Goal: Information Seeking & Learning: Learn about a topic

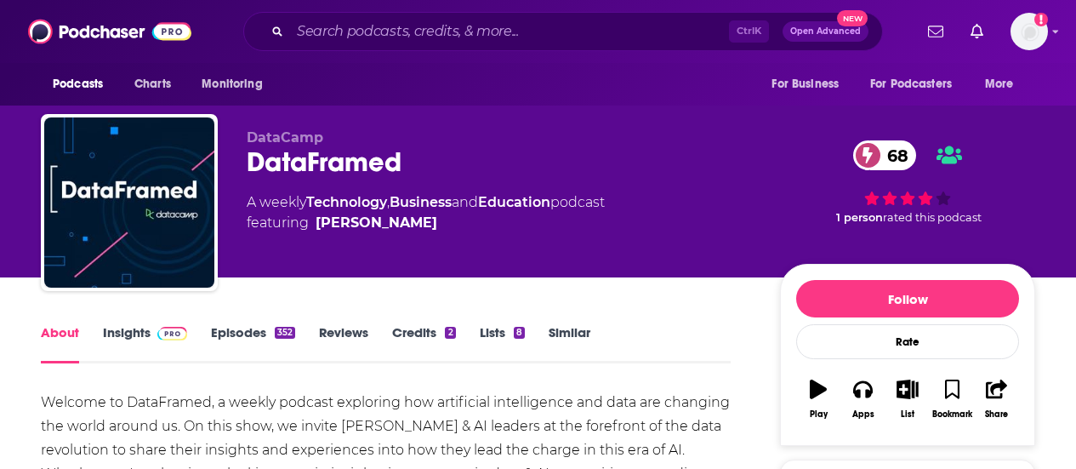
scroll to position [88, 0]
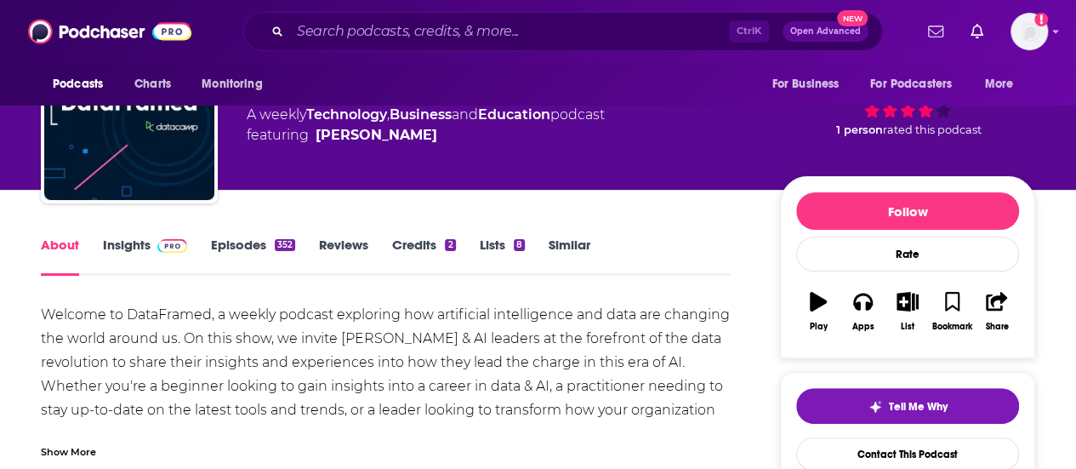
click at [145, 238] on link "Insights" at bounding box center [145, 255] width 84 height 39
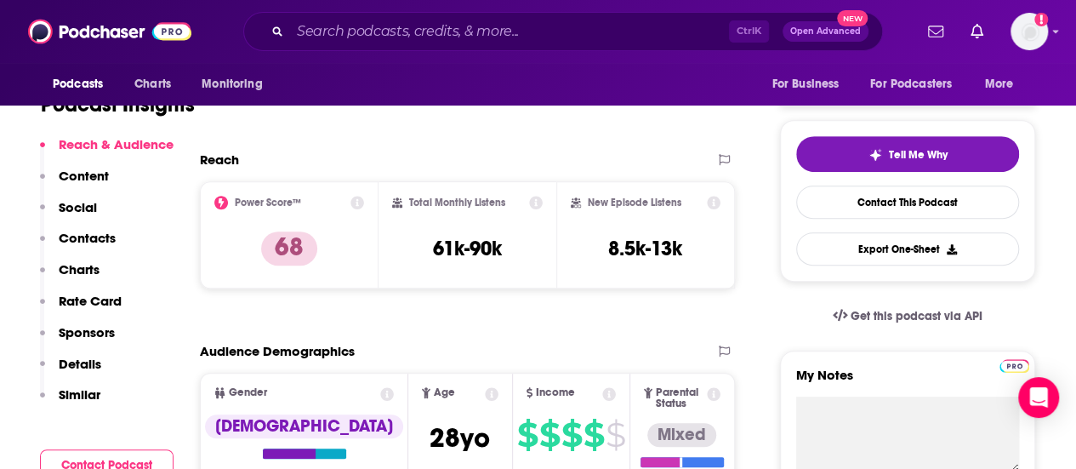
scroll to position [338, 0]
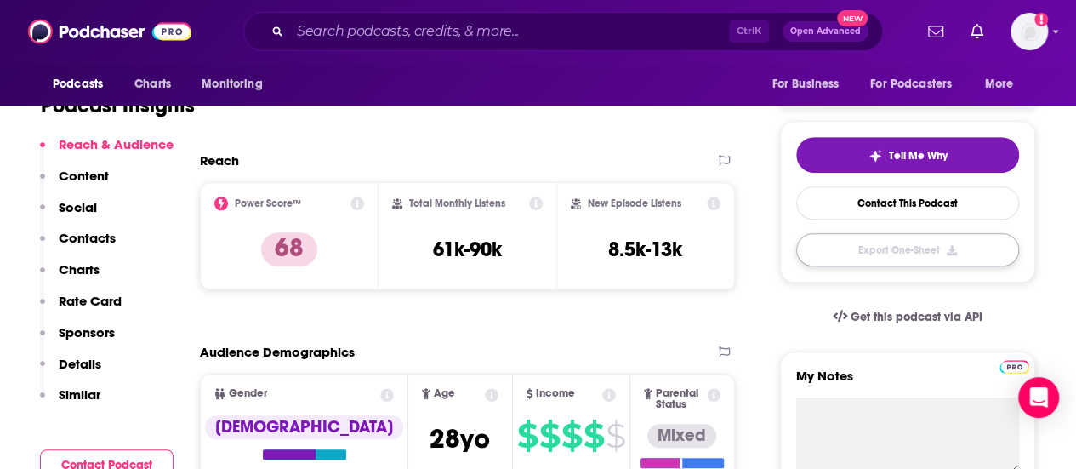
click at [880, 246] on button "Export One-Sheet" at bounding box center [907, 249] width 223 height 33
click at [335, 33] on input "Search podcasts, credits, & more..." at bounding box center [509, 31] width 439 height 27
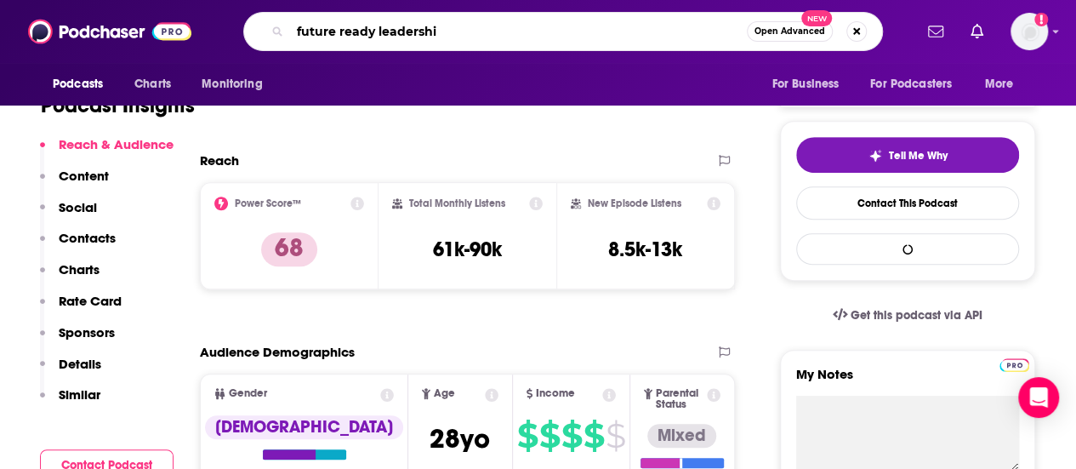
type input "future ready leadership"
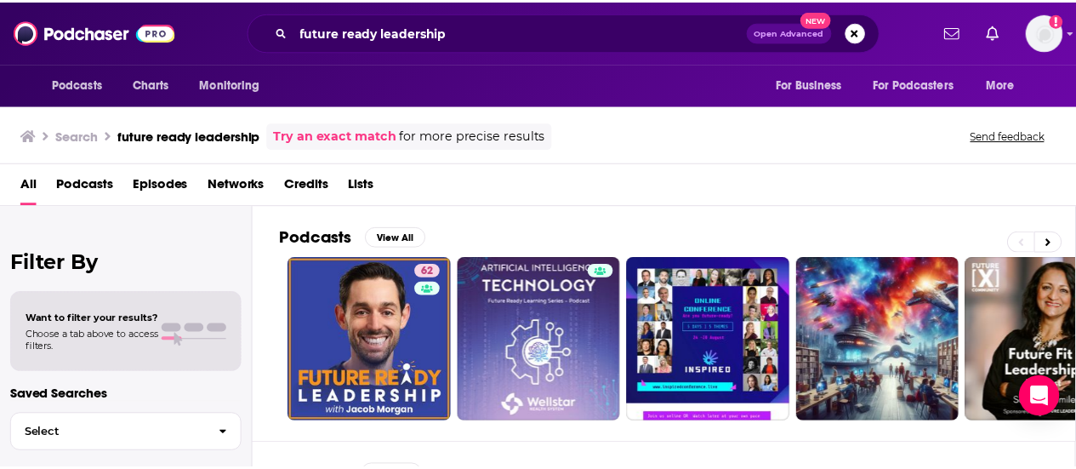
scroll to position [126, 0]
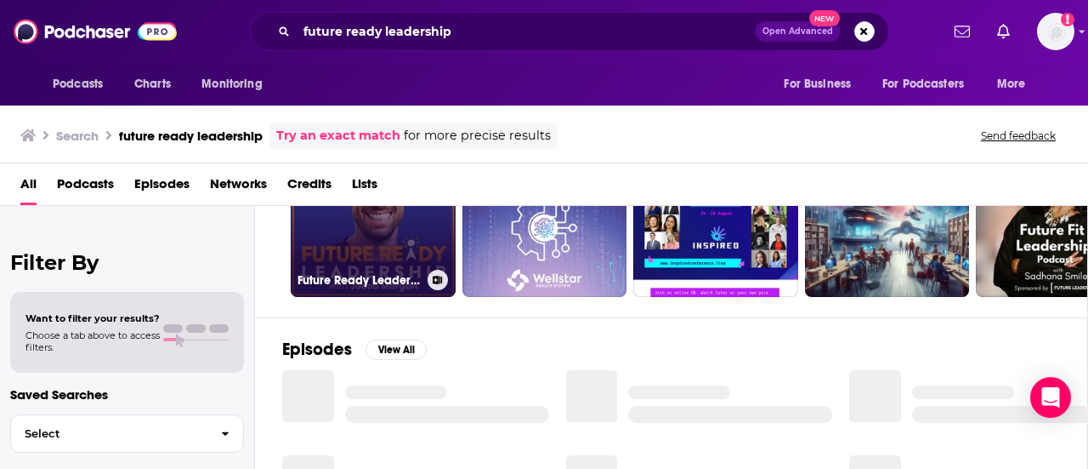
click at [366, 244] on link "62 Future Ready Leadership With Jacob Morgan" at bounding box center [373, 214] width 165 height 165
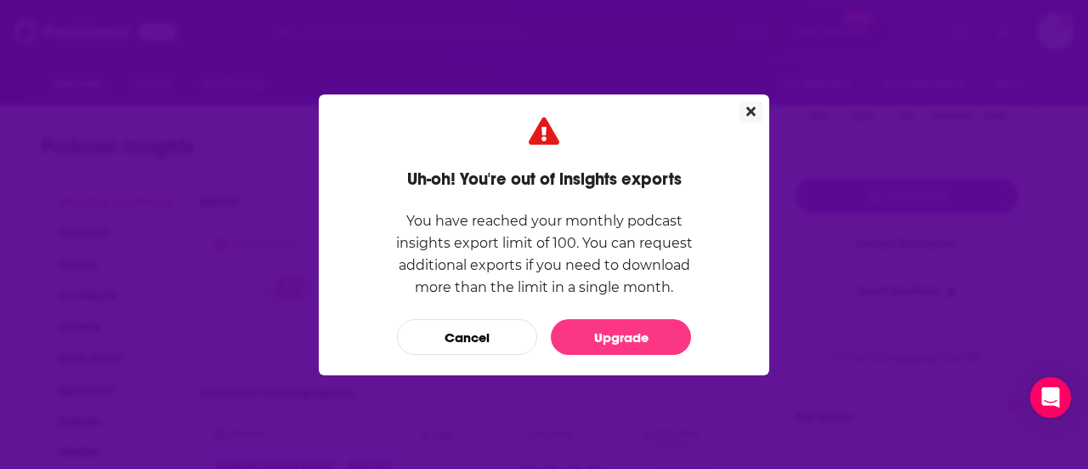
click at [748, 110] on icon "Close" at bounding box center [751, 110] width 9 height 9
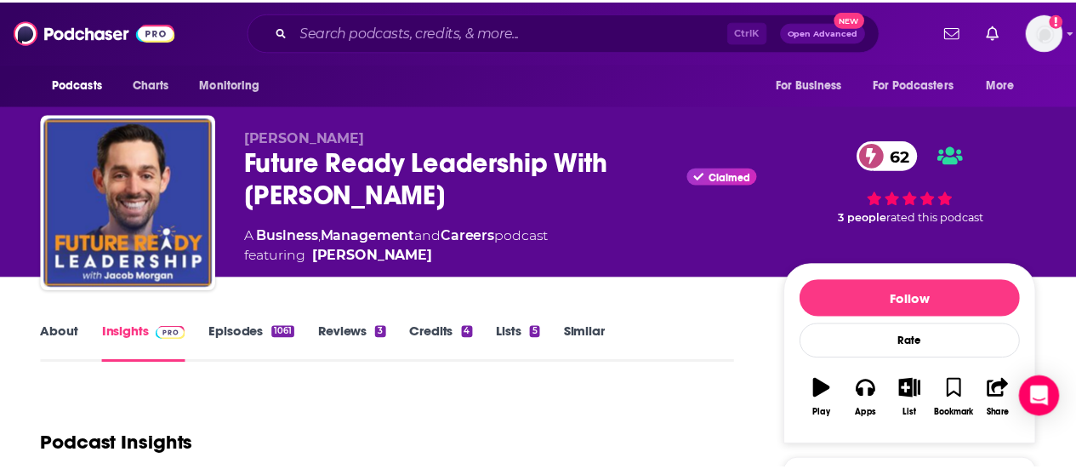
scroll to position [298, 0]
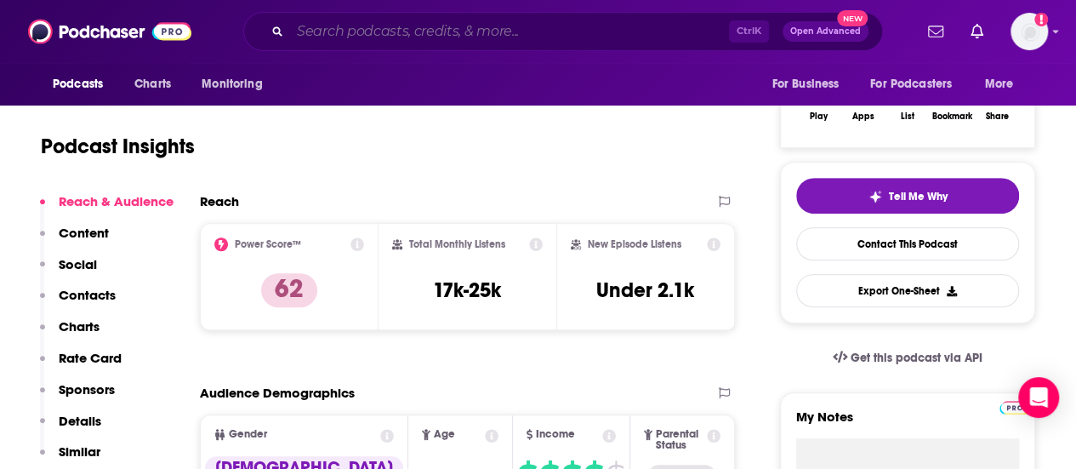
click at [342, 36] on input "Search podcasts, credits, & more..." at bounding box center [509, 31] width 439 height 27
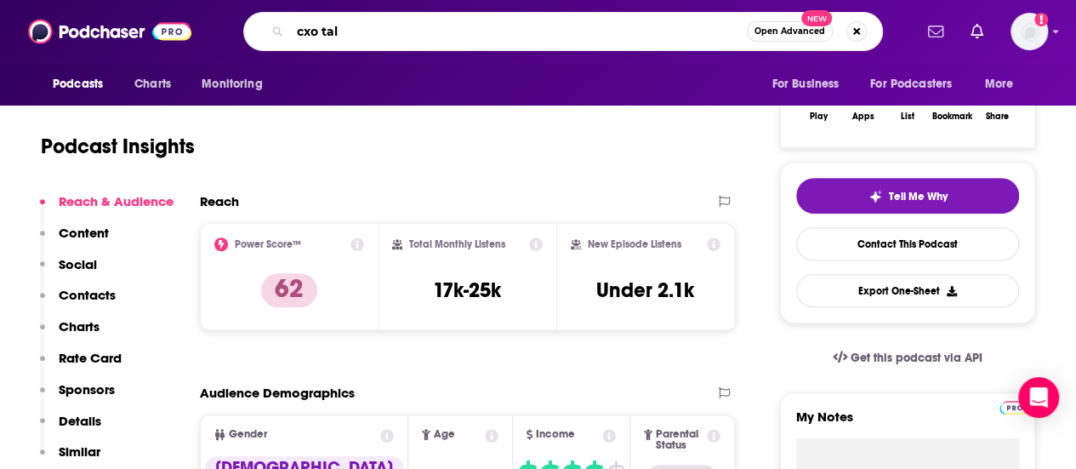
type input "cxo talk"
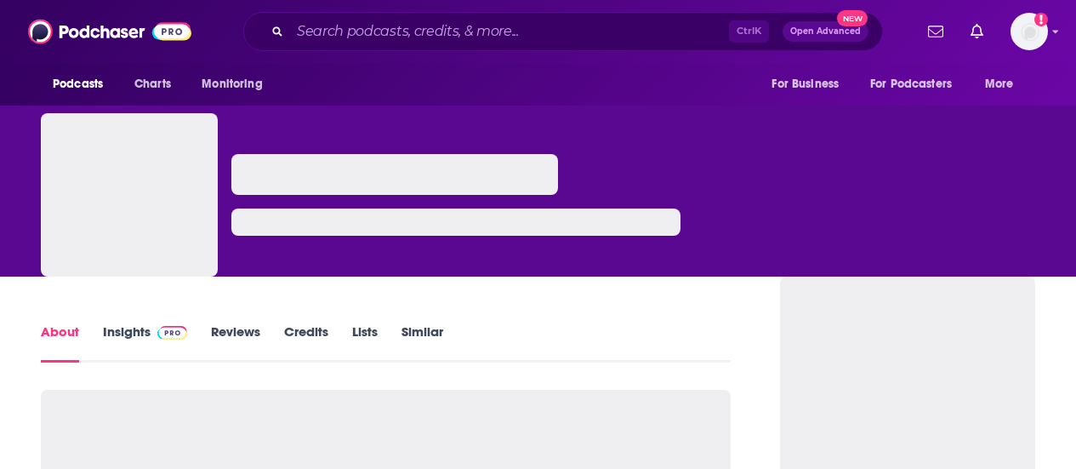
click at [141, 327] on link "Insights" at bounding box center [145, 342] width 84 height 39
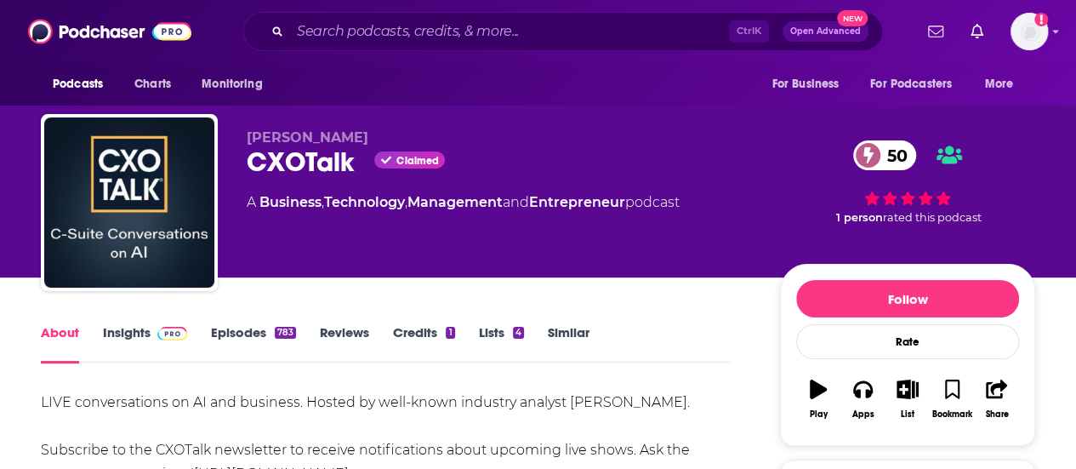
click at [143, 339] on link "Insights" at bounding box center [145, 343] width 84 height 39
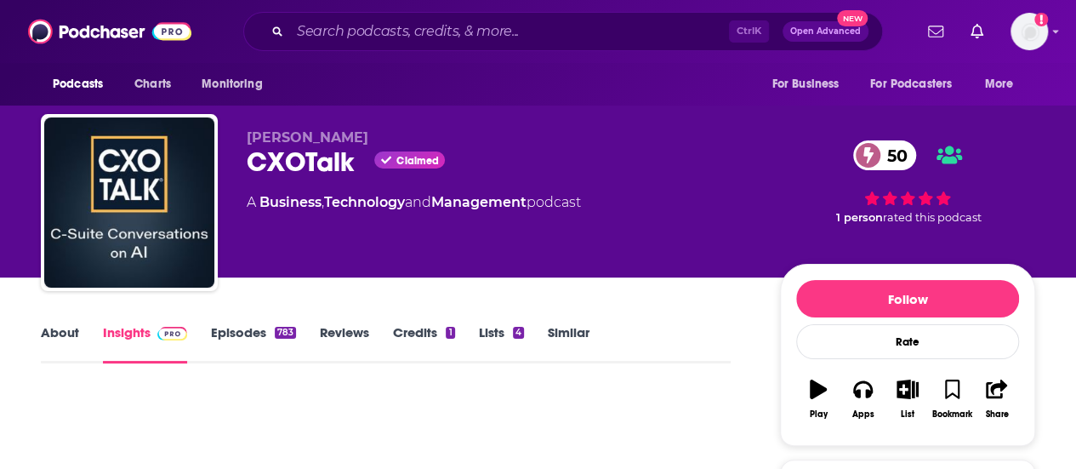
scroll to position [214, 0]
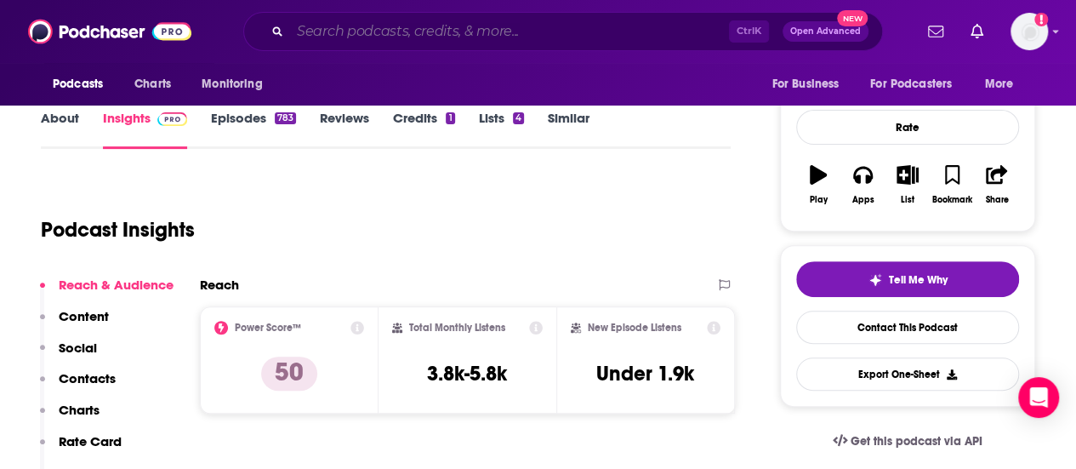
click at [355, 34] on input "Search podcasts, credits, & more..." at bounding box center [509, 31] width 439 height 27
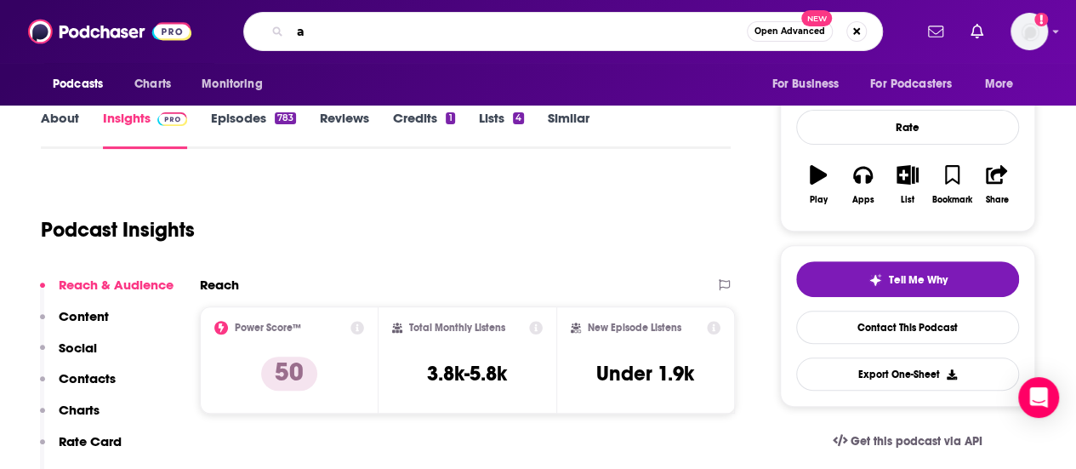
type input "ai"
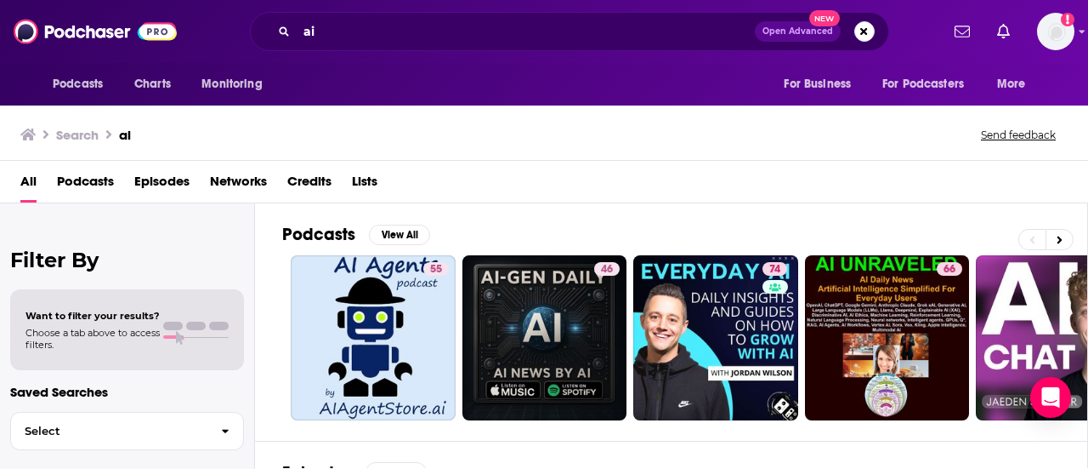
click at [87, 190] on span "Podcasts" at bounding box center [85, 185] width 57 height 35
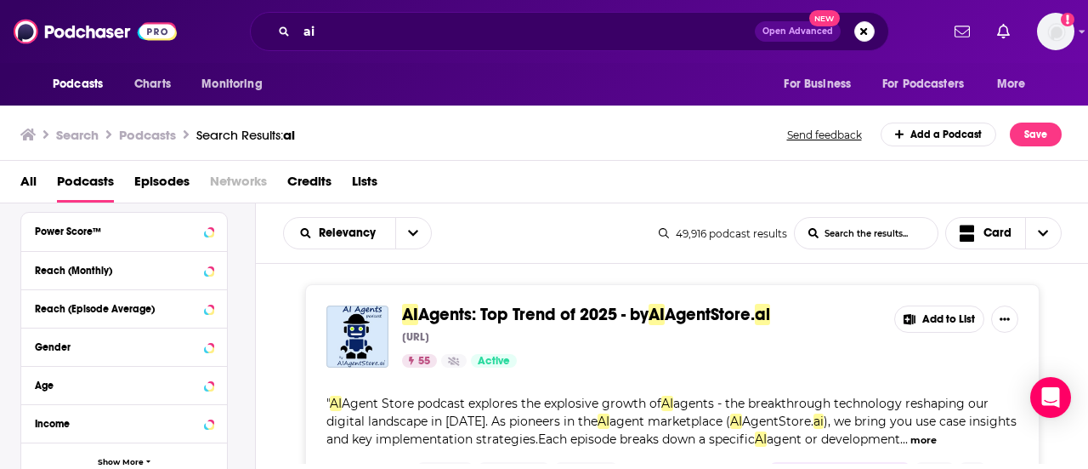
scroll to position [458, 0]
click at [83, 278] on button "Reach (Monthly)" at bounding box center [108, 267] width 146 height 21
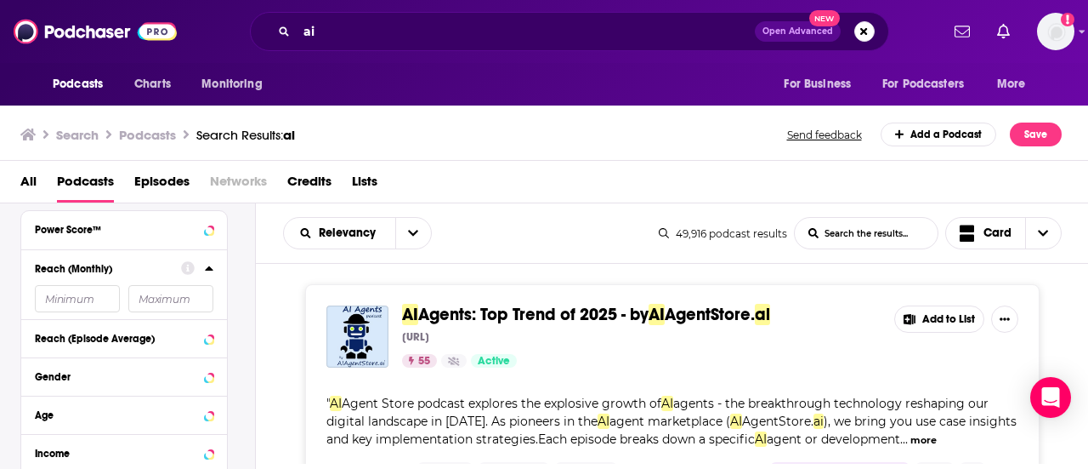
click at [77, 300] on input "number" at bounding box center [77, 298] width 85 height 27
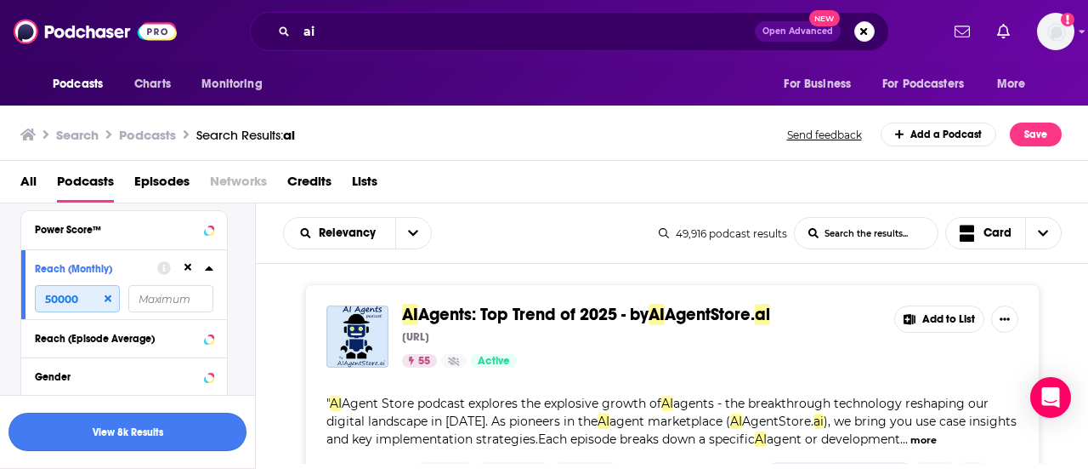
type input "50000"
click at [104, 429] on button "View 3k Results" at bounding box center [128, 431] width 238 height 38
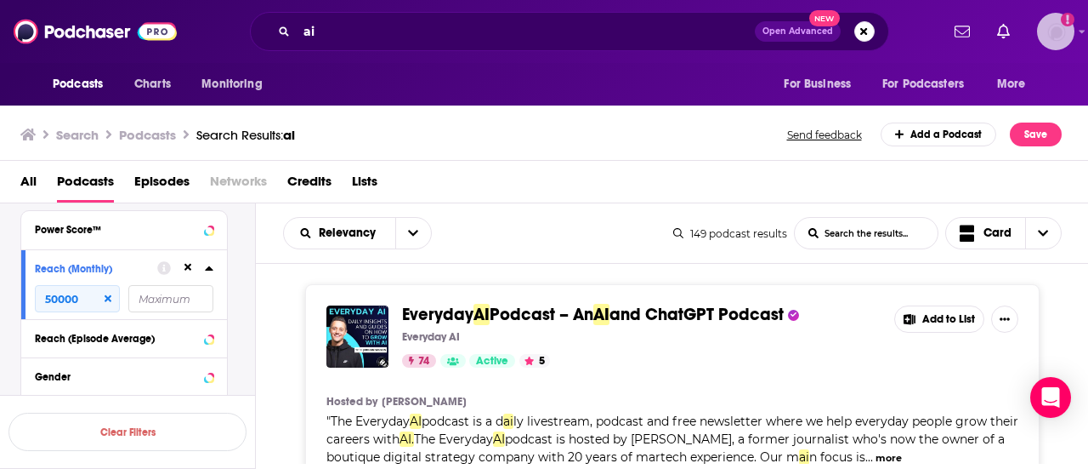
click at [1039, 28] on img "Logged in as BerkMarc" at bounding box center [1055, 31] width 37 height 37
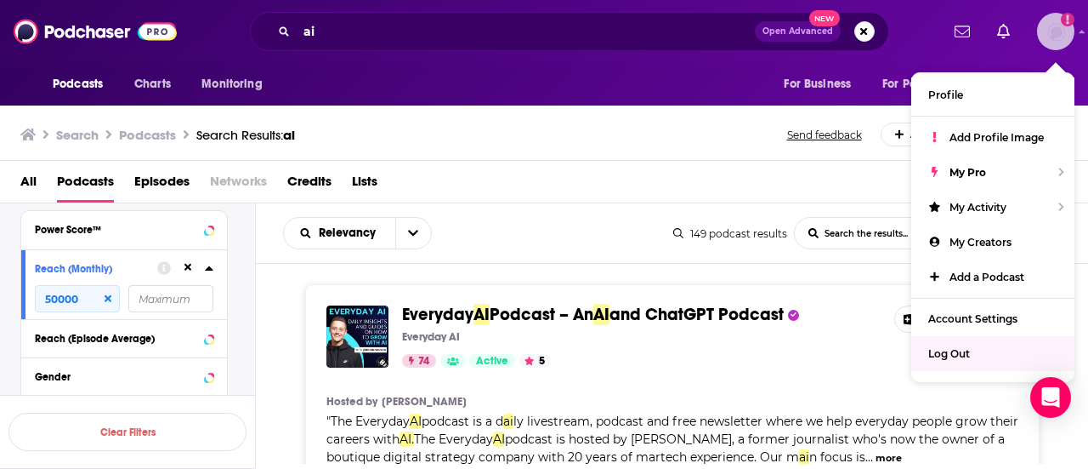
click at [958, 351] on span "Log Out" at bounding box center [950, 353] width 42 height 13
